Goal: Task Accomplishment & Management: Manage account settings

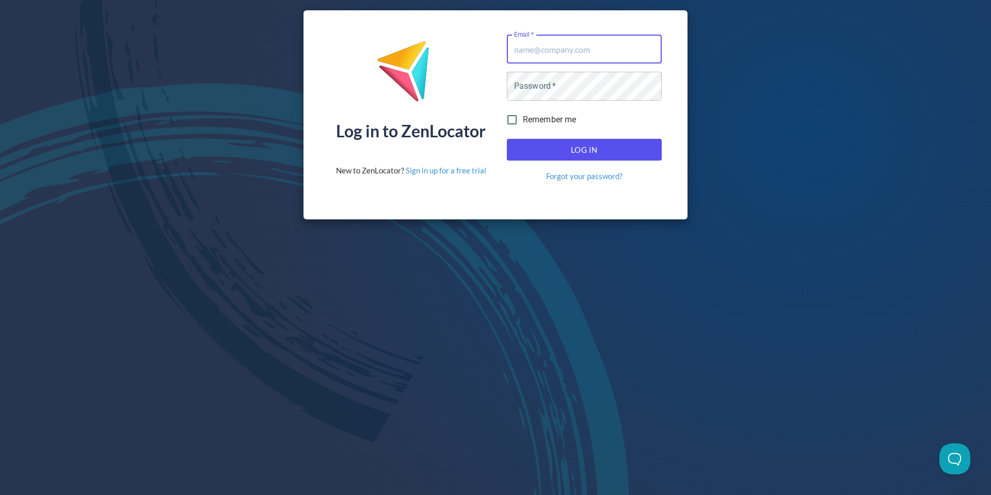
type input "[EMAIL_ADDRESS][DOMAIN_NAME]"
click at [572, 153] on span "Log In" at bounding box center [584, 149] width 132 height 13
click at [558, 146] on span "Log In" at bounding box center [584, 149] width 132 height 13
type input "[EMAIL_ADDRESS][DOMAIN_NAME]"
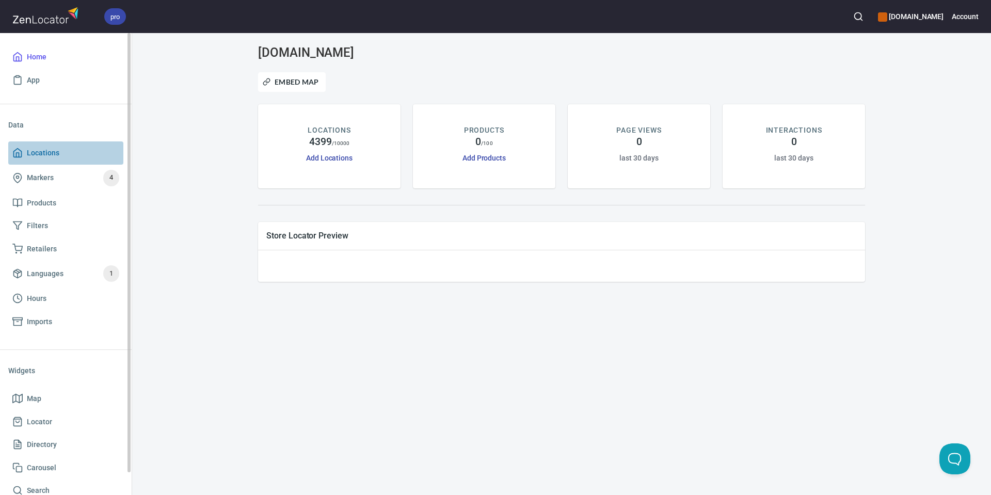
click at [42, 152] on span "Locations" at bounding box center [43, 153] width 33 height 13
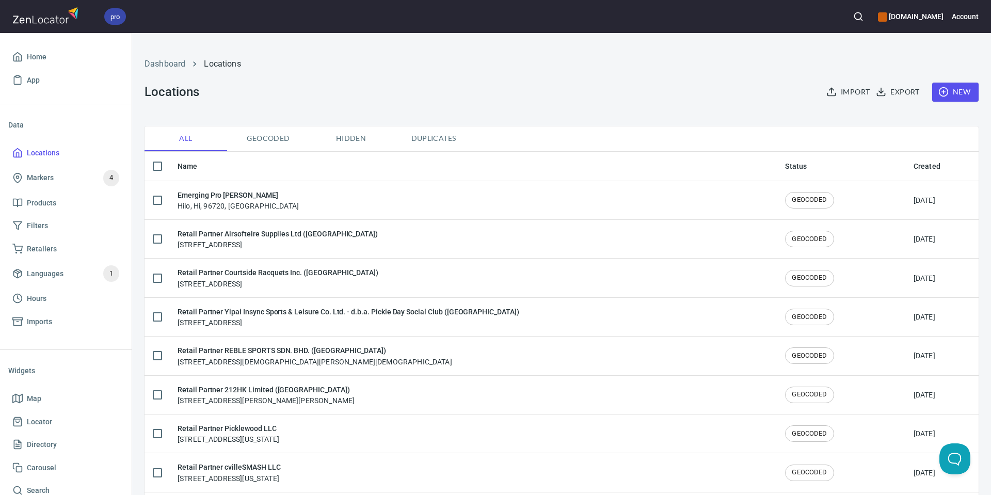
checkbox input "false"
click at [870, 24] on button "button" at bounding box center [858, 16] width 23 height 23
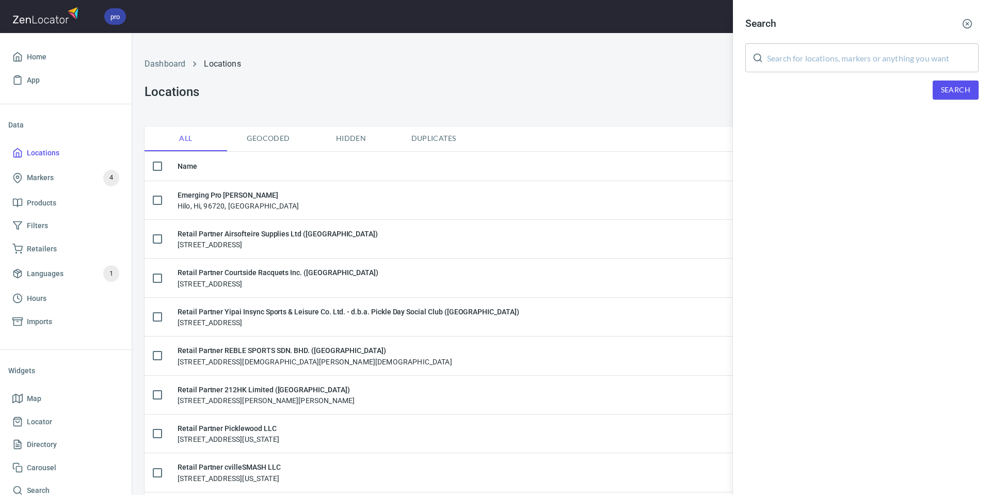
click at [837, 53] on input "text" at bounding box center [873, 57] width 212 height 29
paste input "Lynee Jackson"
click at [941, 91] on span "Search" at bounding box center [955, 90] width 29 height 13
click at [787, 61] on input "Lynee Jackson" at bounding box center [873, 57] width 212 height 29
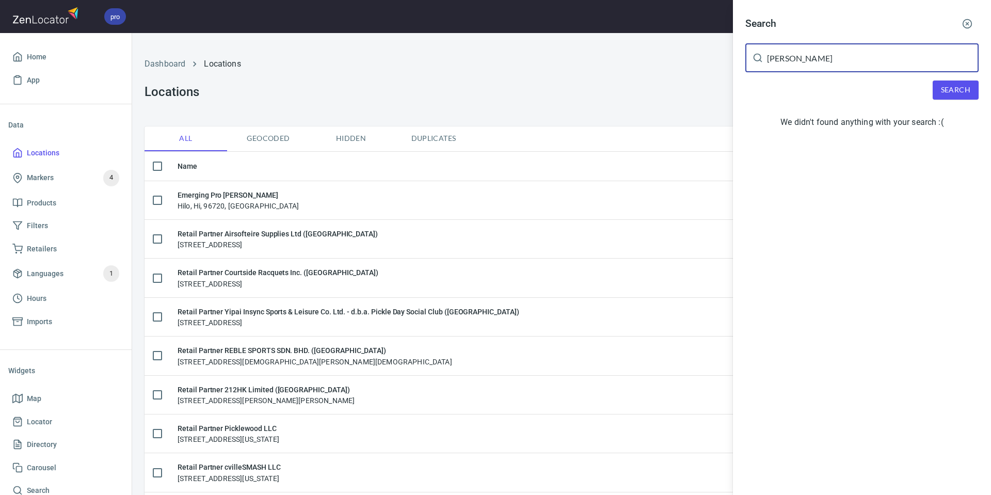
type input "Lynne Jackson"
click at [942, 84] on span "Search" at bounding box center [955, 90] width 29 height 13
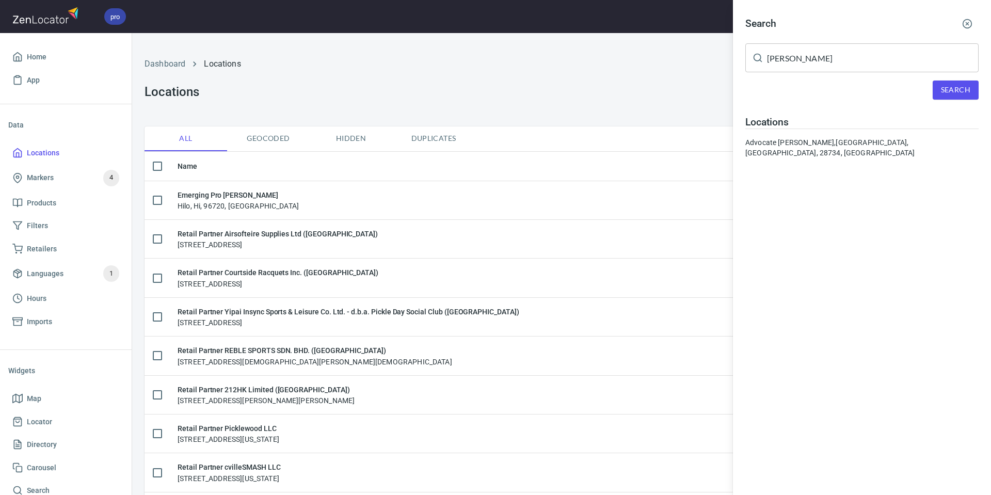
click at [841, 137] on div "Advocate Lynne Jackson, Franklin, NC, 28734, United States" at bounding box center [861, 147] width 233 height 21
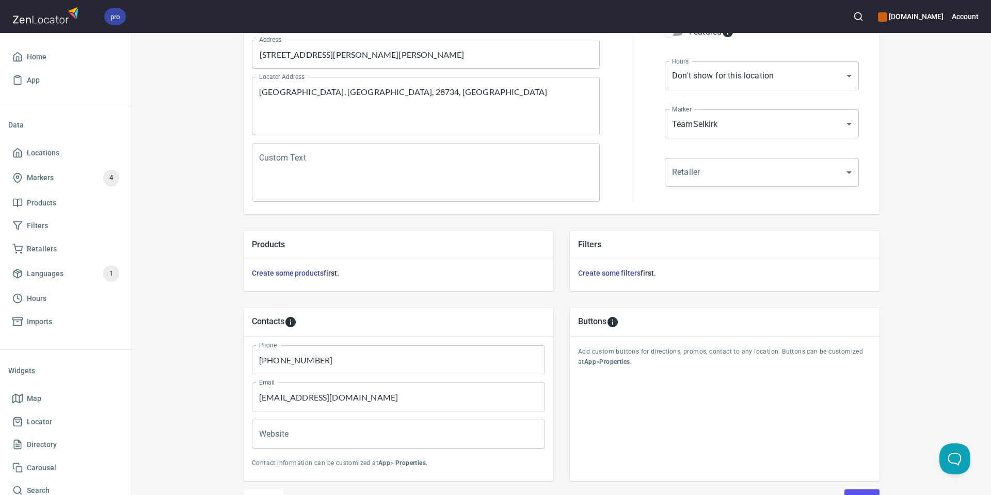
scroll to position [236, 0]
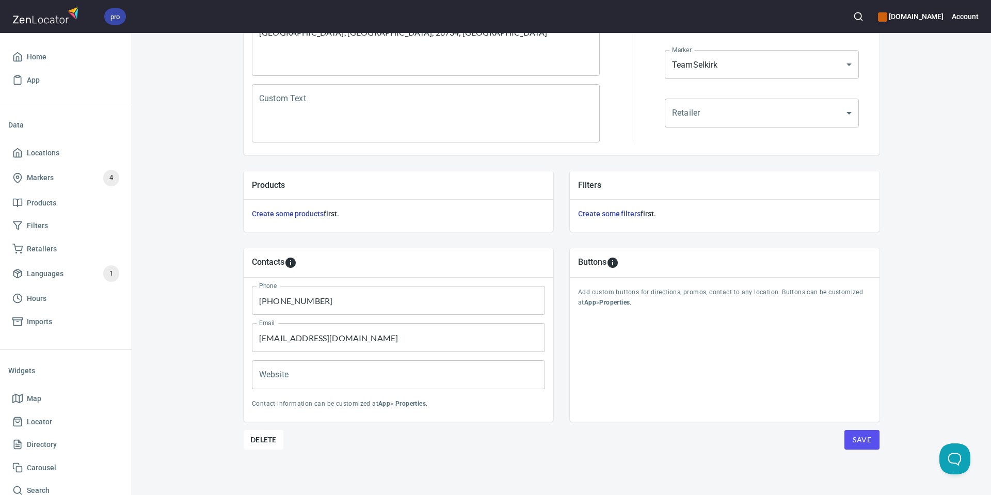
click at [379, 332] on input "lynneej229@gmail.com" at bounding box center [398, 337] width 293 height 29
paste input "@carolinamountainspicklebal"
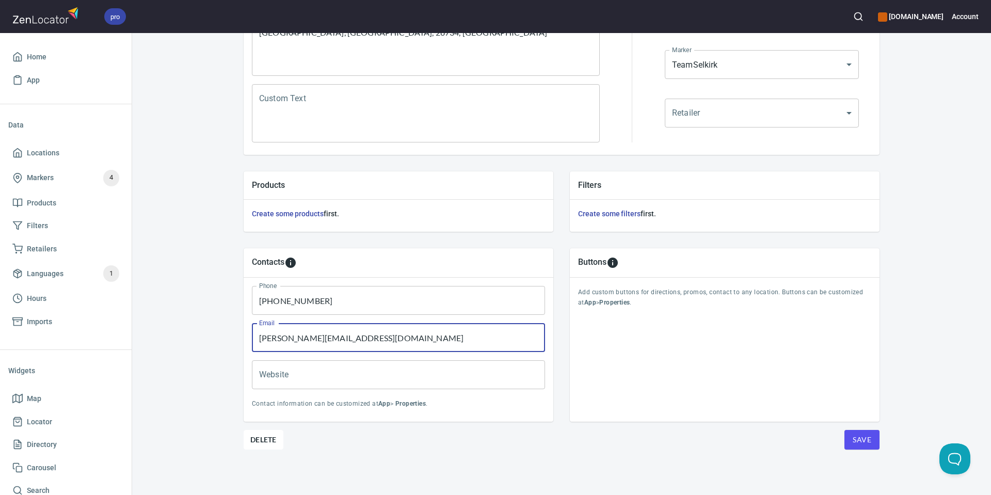
type input "lynne@carolinamountainspickleball.com"
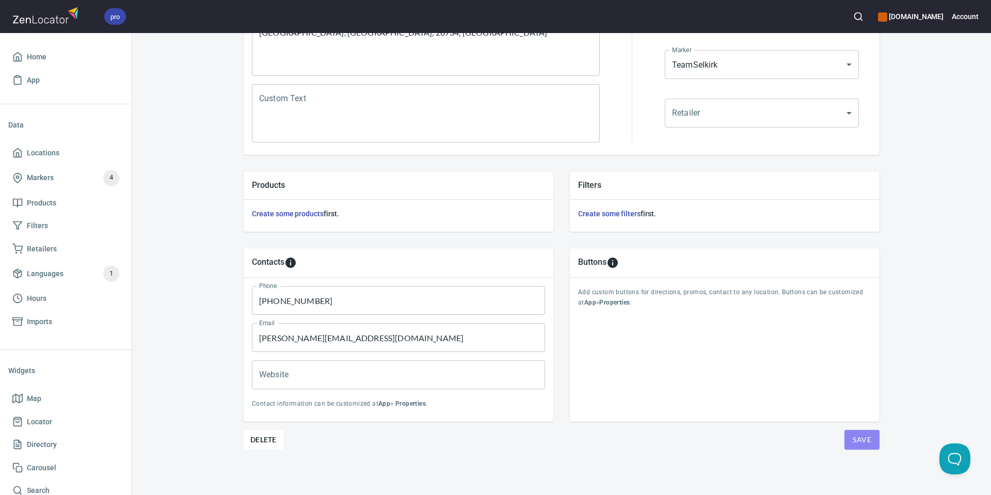
click at [862, 439] on span "Save" at bounding box center [862, 440] width 19 height 13
